Goal: Find specific page/section: Find specific page/section

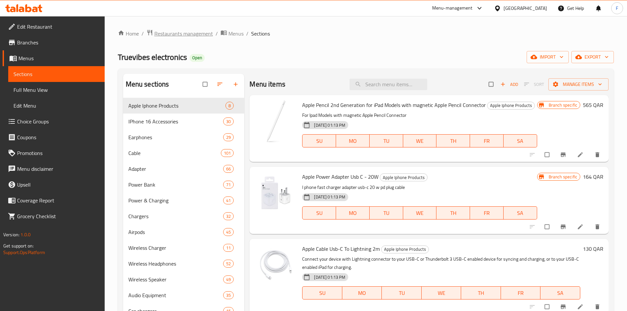
click at [192, 36] on span "Restaurants management" at bounding box center [183, 34] width 59 height 8
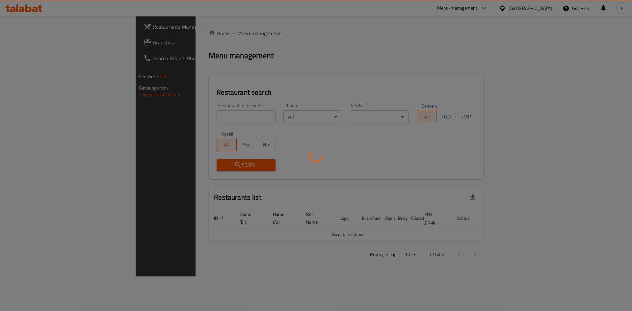
click at [536, 11] on div at bounding box center [316, 155] width 632 height 311
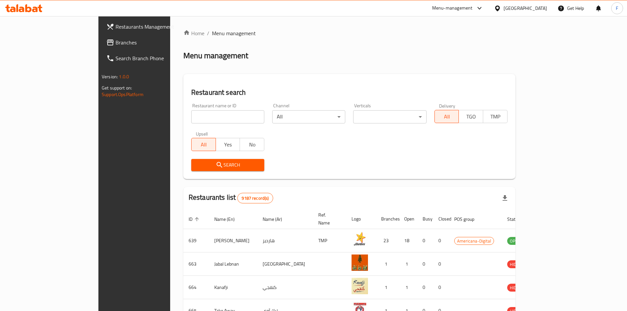
click at [503, 9] on div at bounding box center [499, 8] width 10 height 7
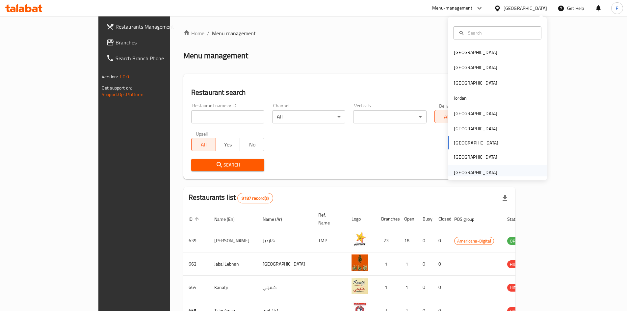
click at [464, 172] on div "[GEOGRAPHIC_DATA]" at bounding box center [475, 172] width 43 height 7
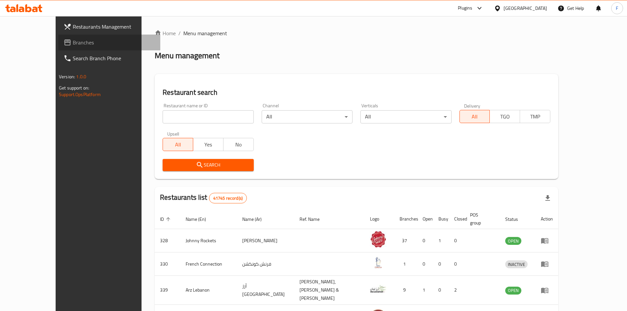
click at [73, 41] on span "Branches" at bounding box center [114, 42] width 82 height 8
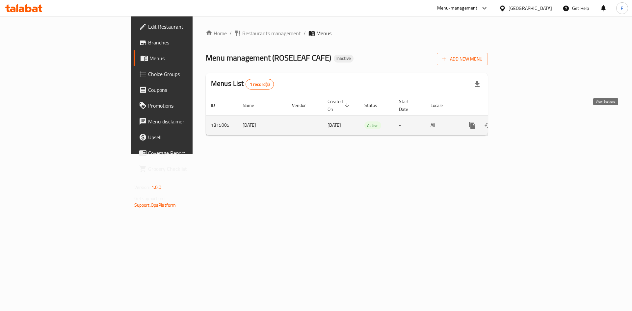
click at [523, 121] on icon "enhanced table" at bounding box center [520, 125] width 8 height 8
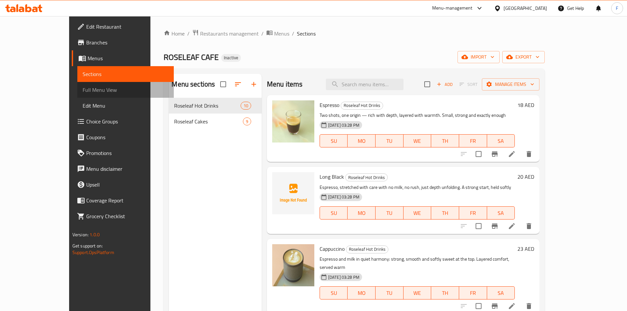
click at [83, 90] on span "Full Menu View" at bounding box center [126, 90] width 86 height 8
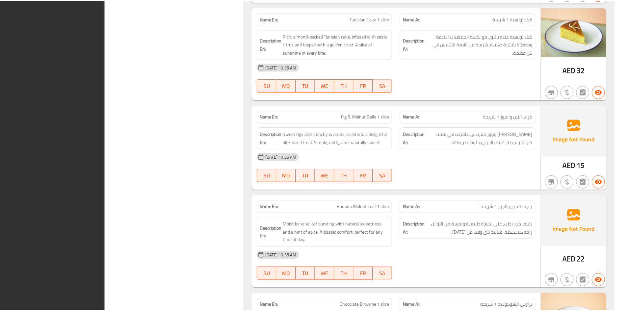
scroll to position [1660, 0]
